Goal: Go to known website: Go to known website

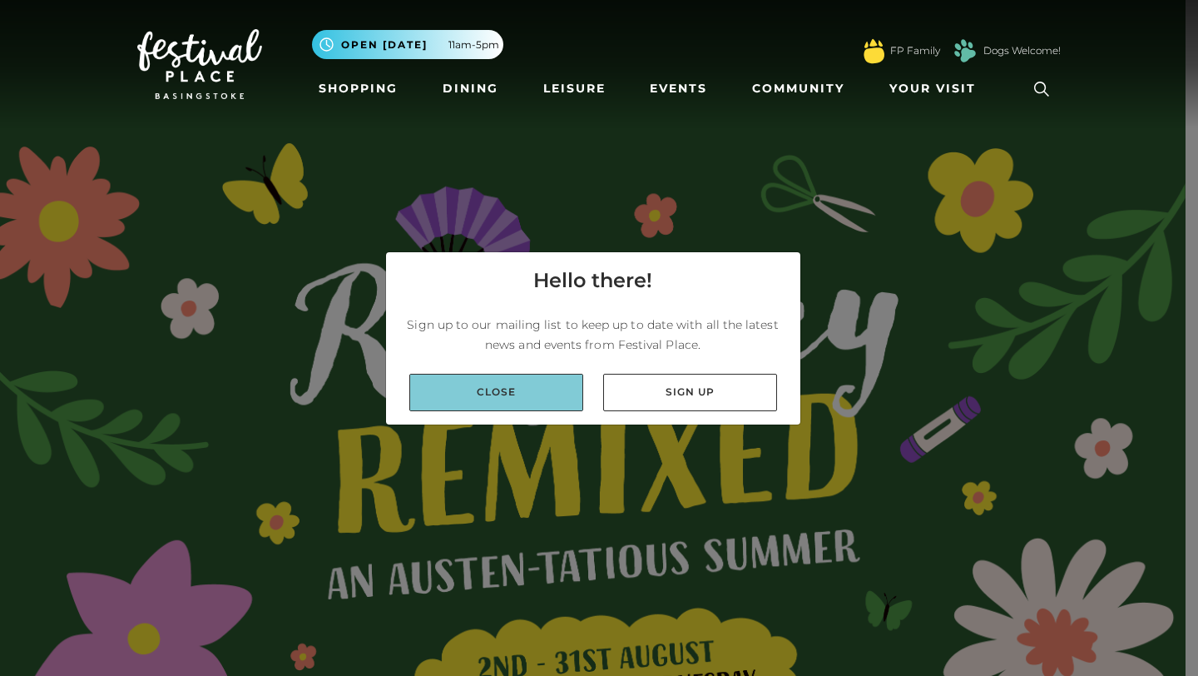
click at [551, 397] on link "Close" at bounding box center [496, 392] width 174 height 37
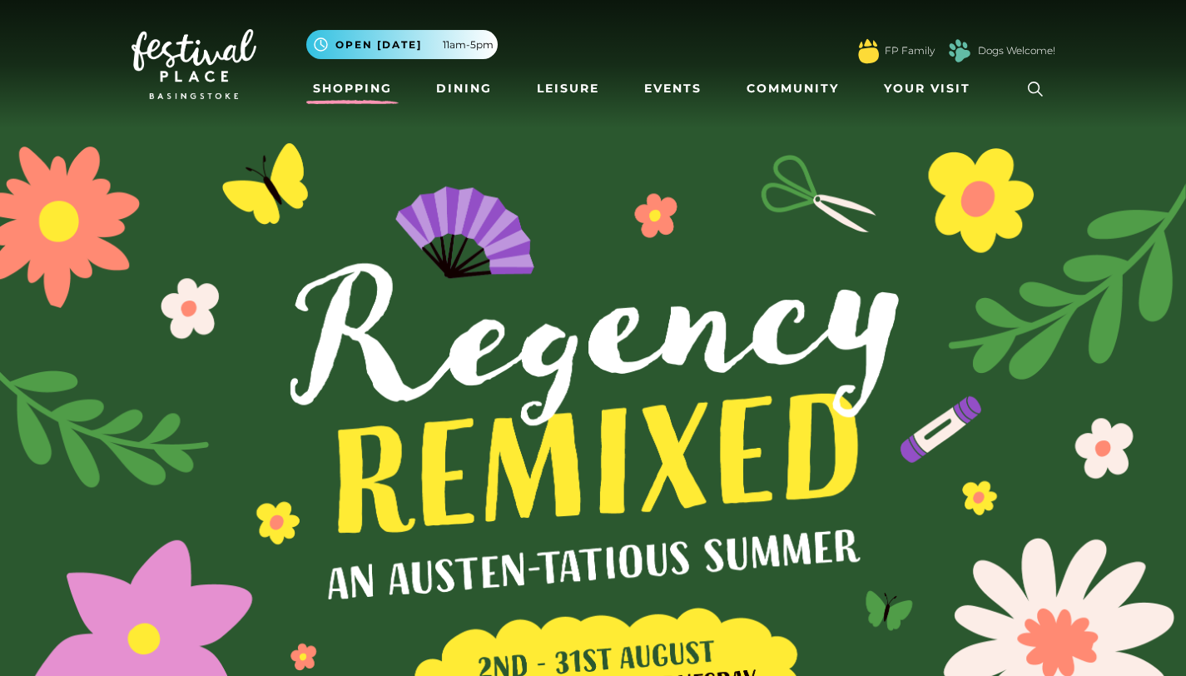
click at [353, 87] on link "Shopping" at bounding box center [352, 88] width 92 height 31
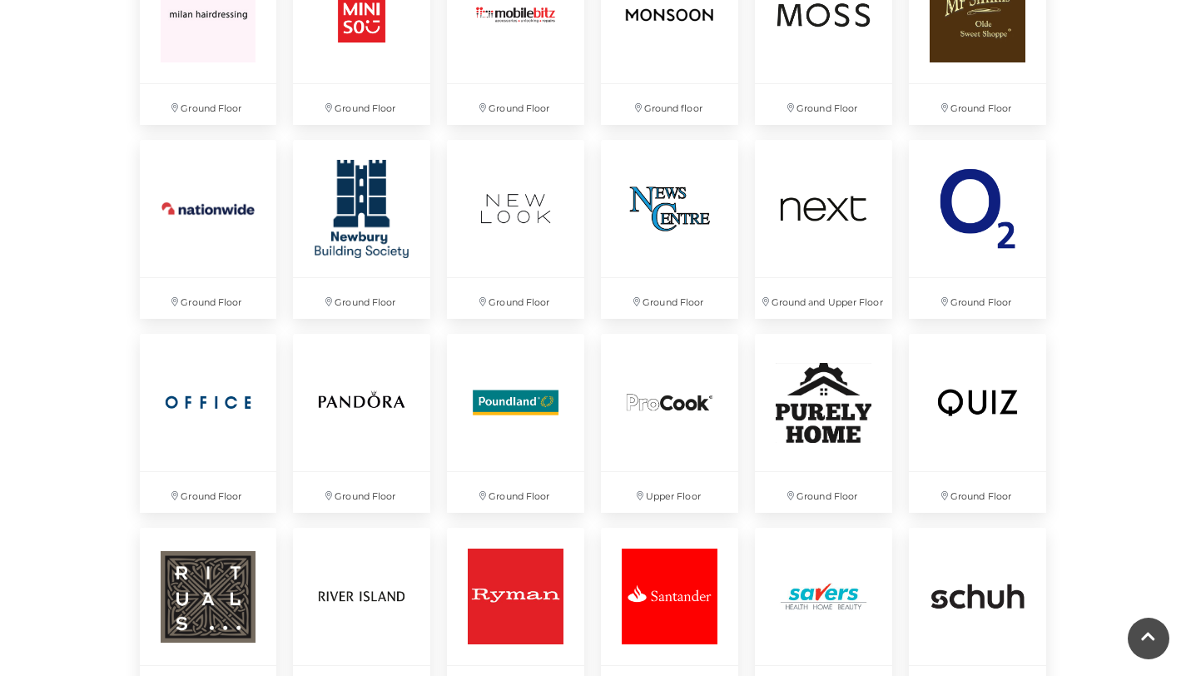
scroll to position [3079, 0]
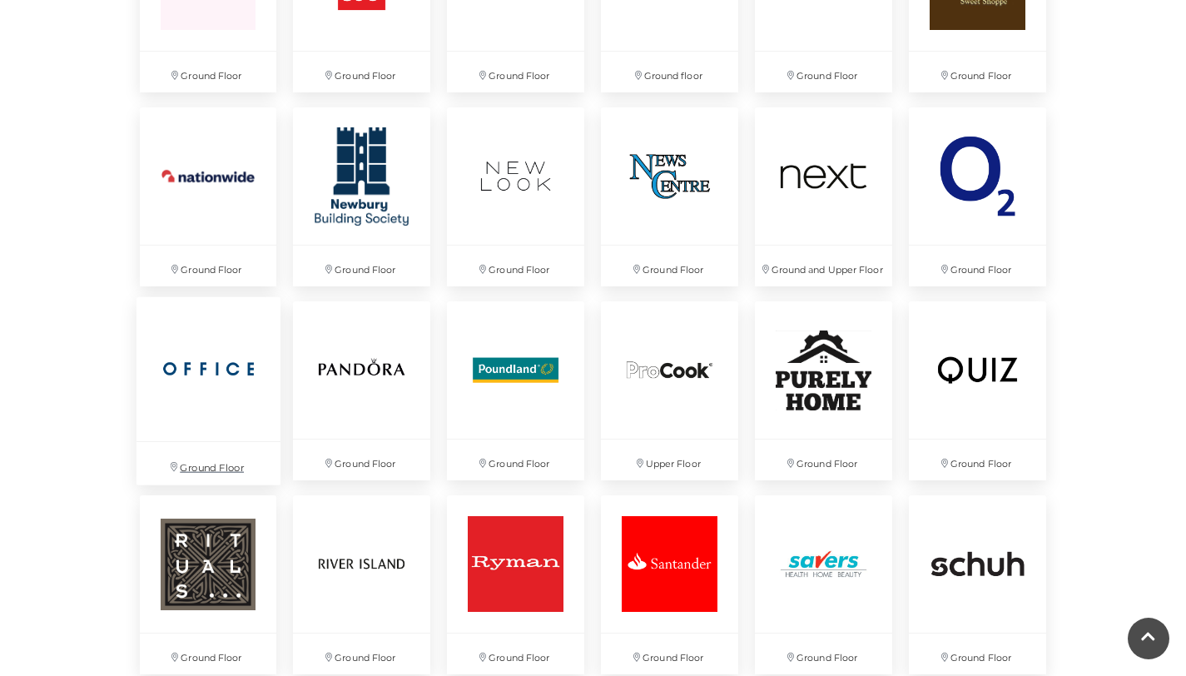
click at [217, 373] on img at bounding box center [208, 369] width 144 height 144
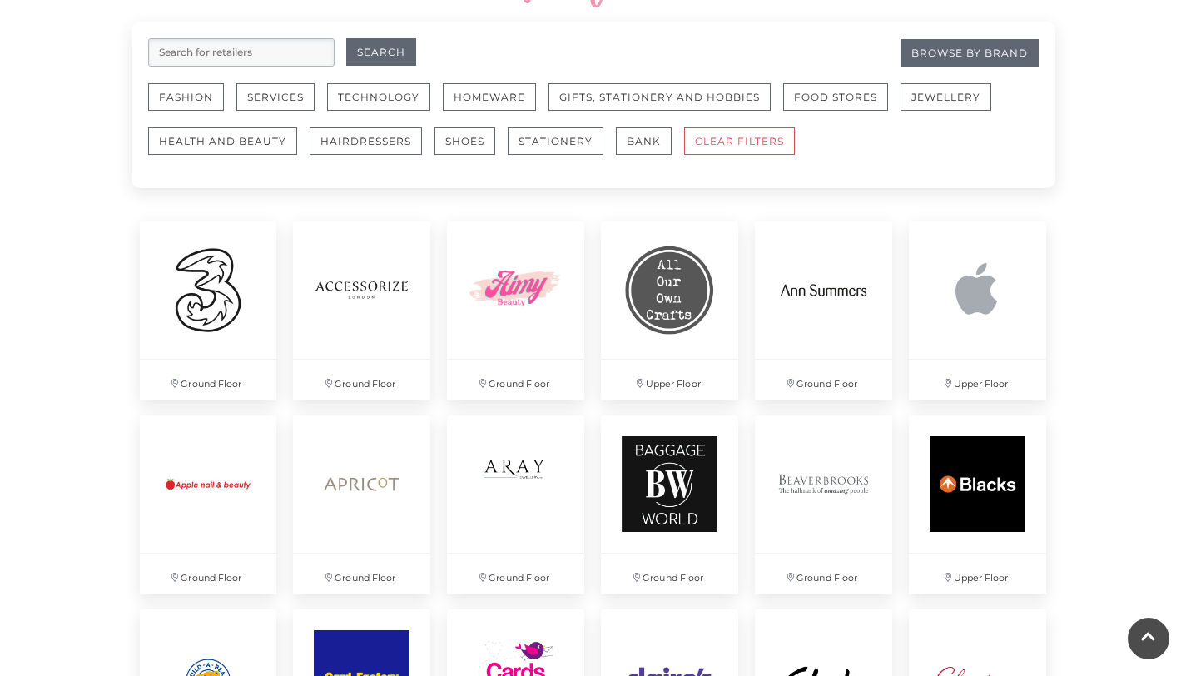
scroll to position [928, 0]
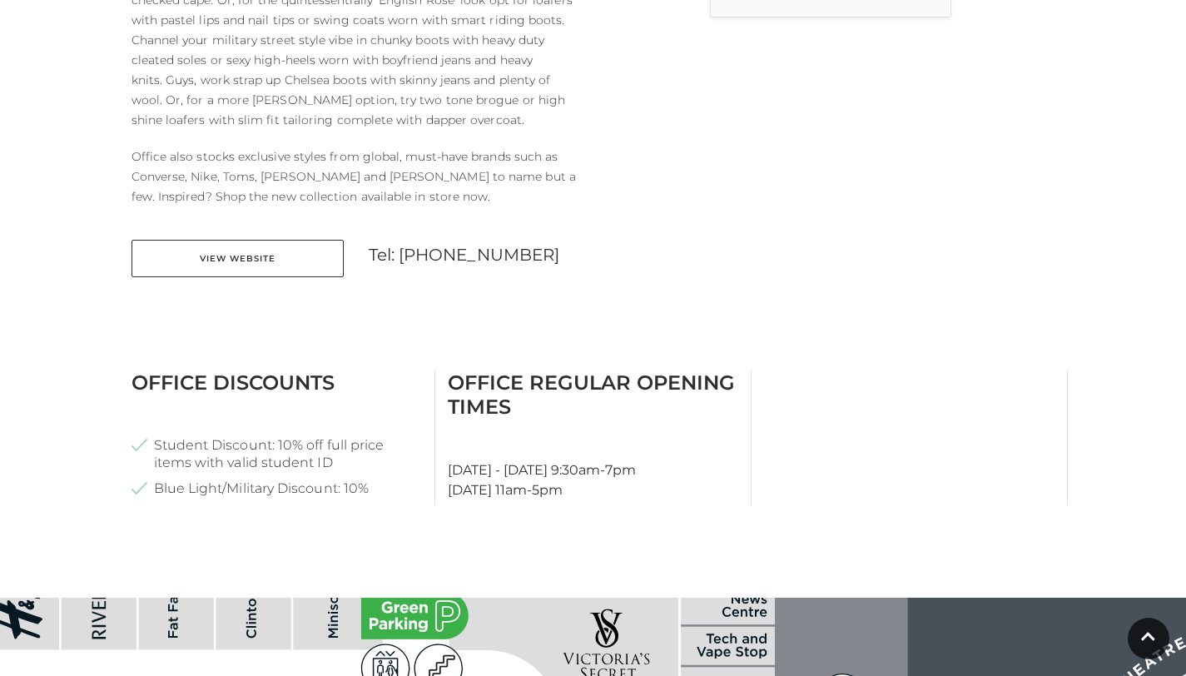
scroll to position [377, 0]
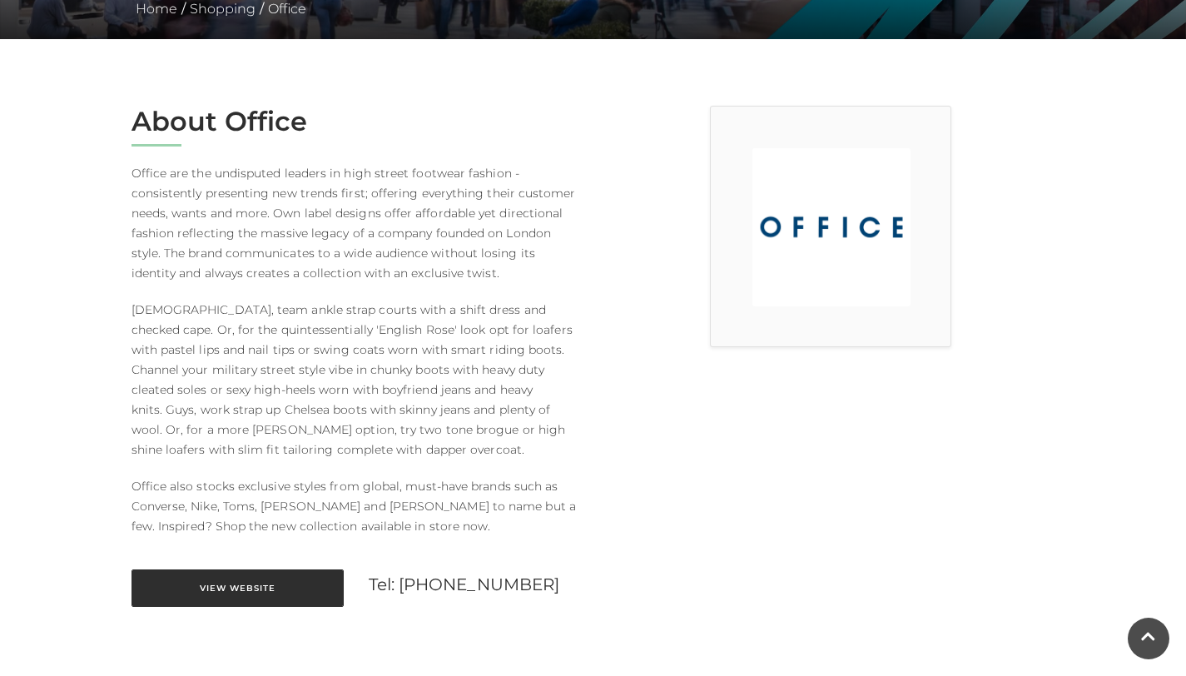
click at [294, 598] on link "View Website" at bounding box center [237, 587] width 212 height 37
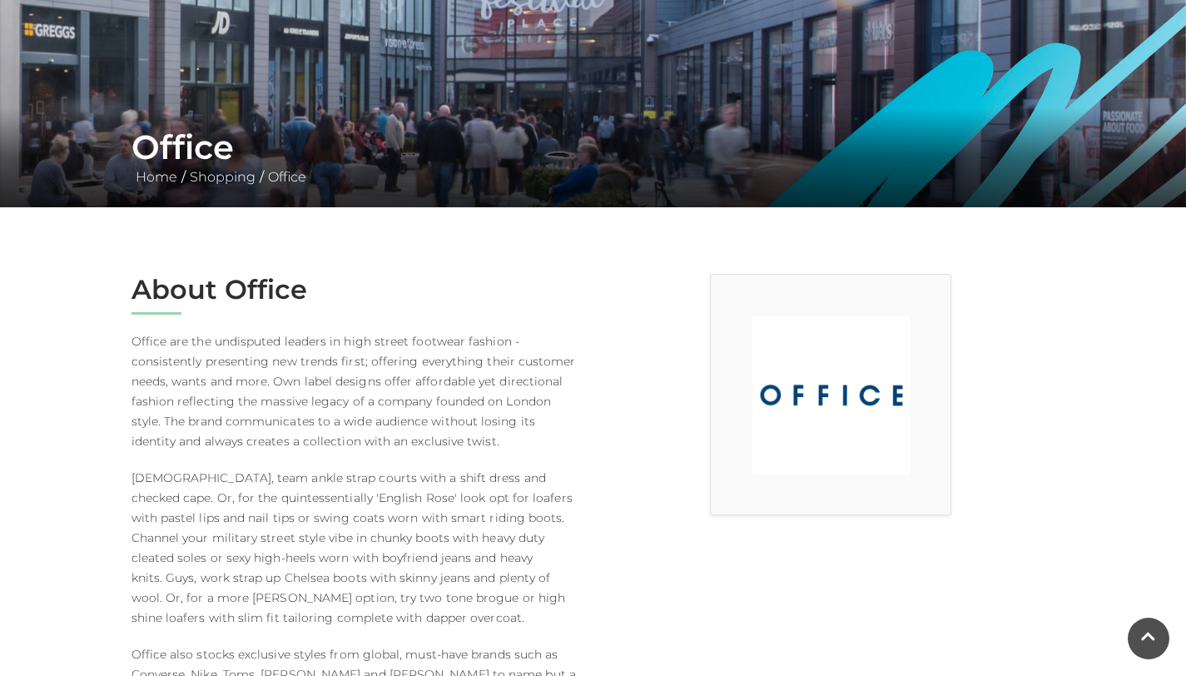
scroll to position [0, 0]
